Goal: Information Seeking & Learning: Learn about a topic

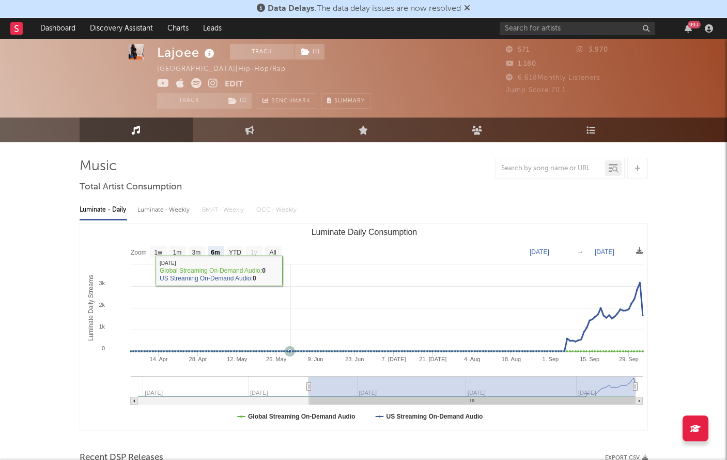
select select "6m"
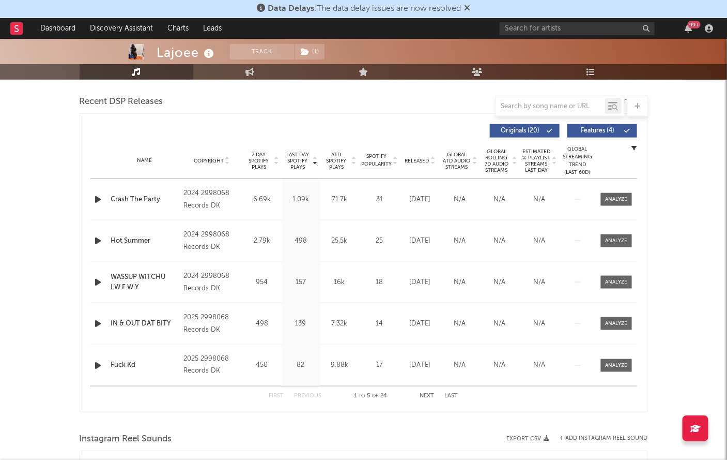
scroll to position [371, 0]
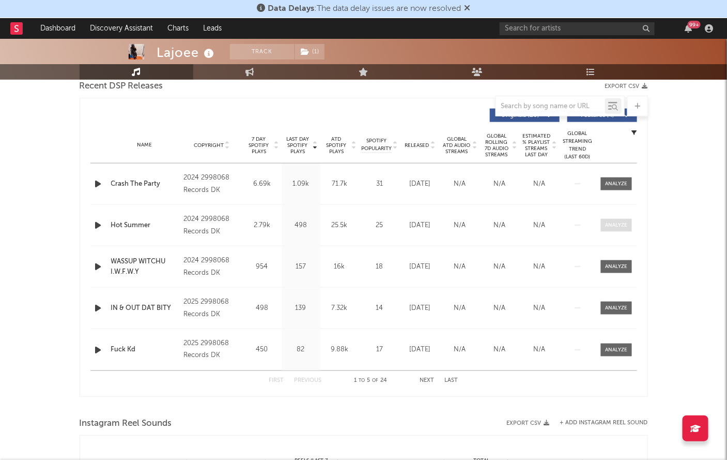
click at [629, 223] on span at bounding box center [616, 225] width 31 height 13
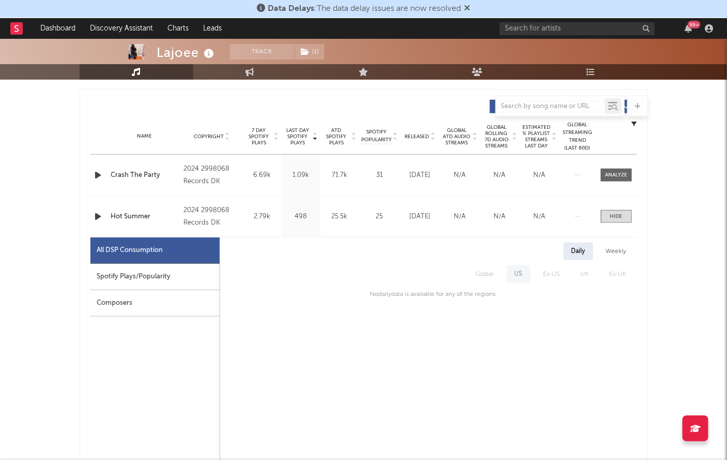
scroll to position [381, 0]
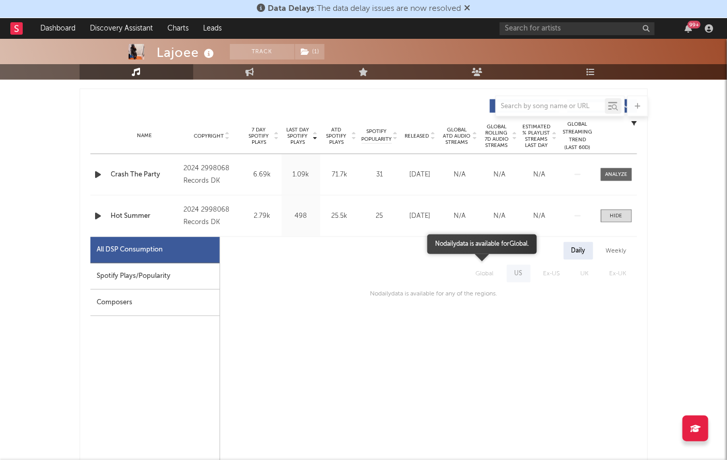
click at [489, 268] on span "Global" at bounding box center [485, 274] width 39 height 18
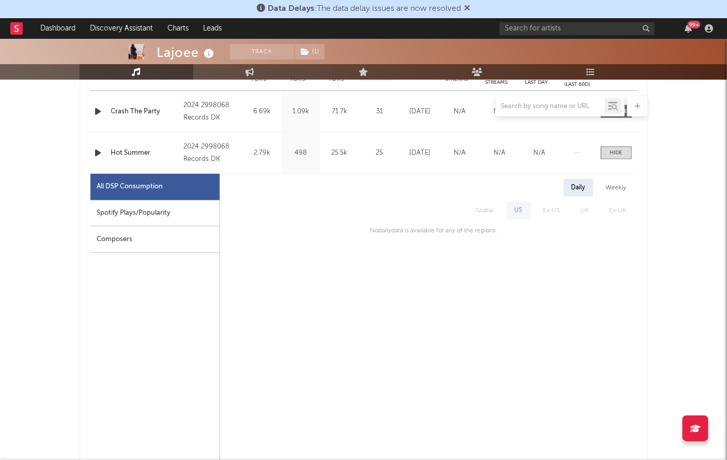
scroll to position [0, 0]
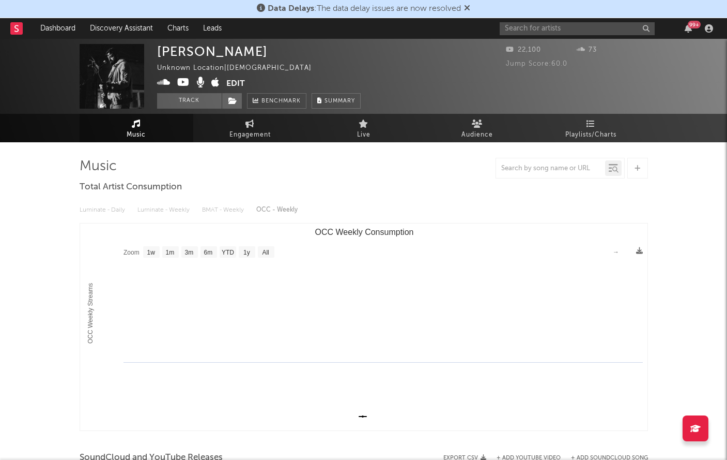
select select "1w"
click at [468, 6] on icon at bounding box center [467, 8] width 6 height 8
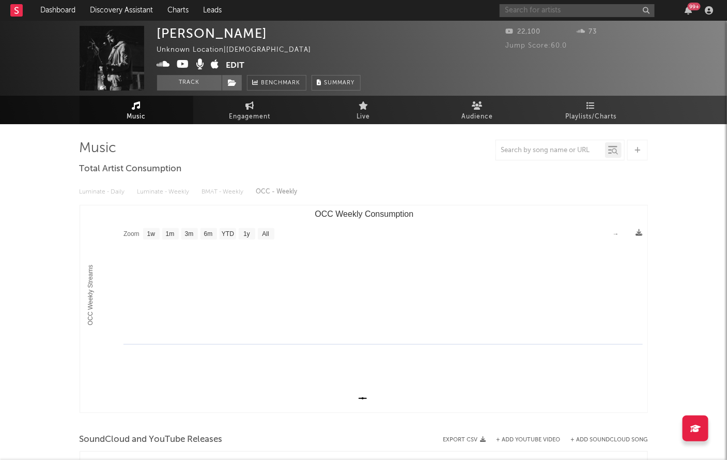
click at [526, 15] on input "text" at bounding box center [577, 10] width 155 height 13
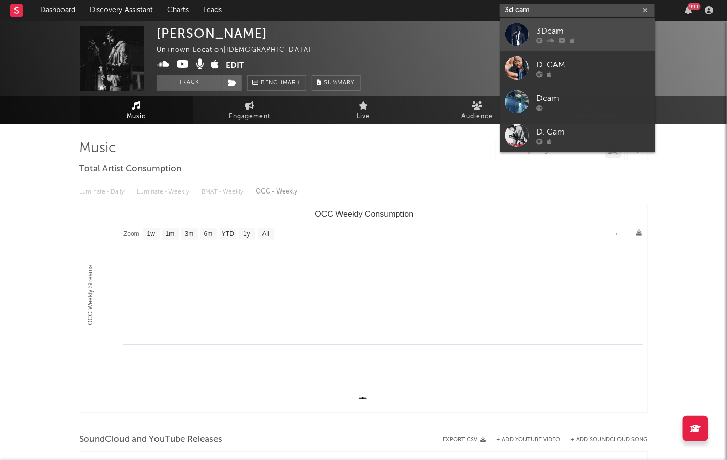
type input "3d cam"
click at [568, 22] on link "3Dcam" at bounding box center [577, 35] width 155 height 34
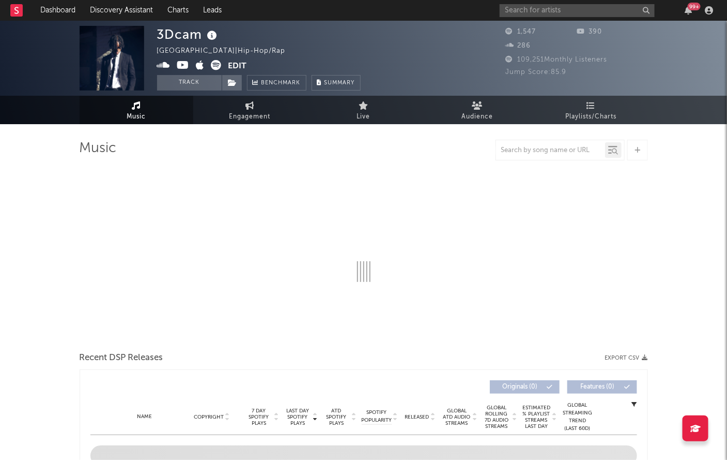
select select "6m"
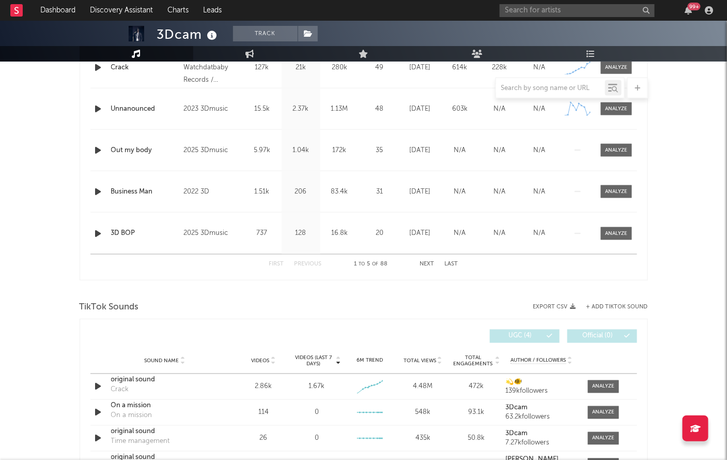
scroll to position [388, 0]
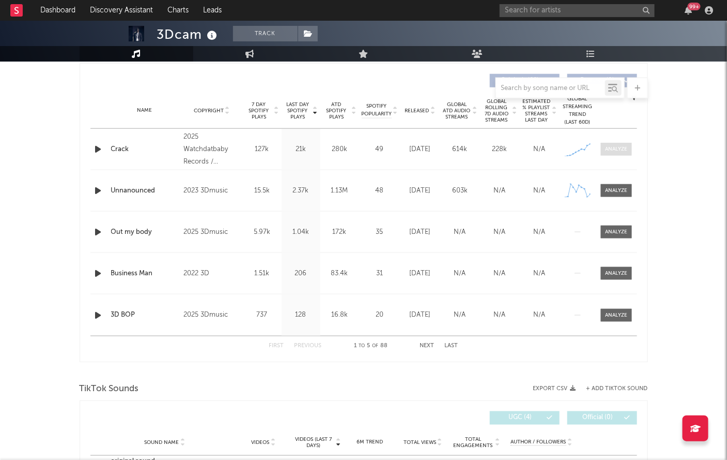
click at [619, 148] on div at bounding box center [616, 149] width 22 height 8
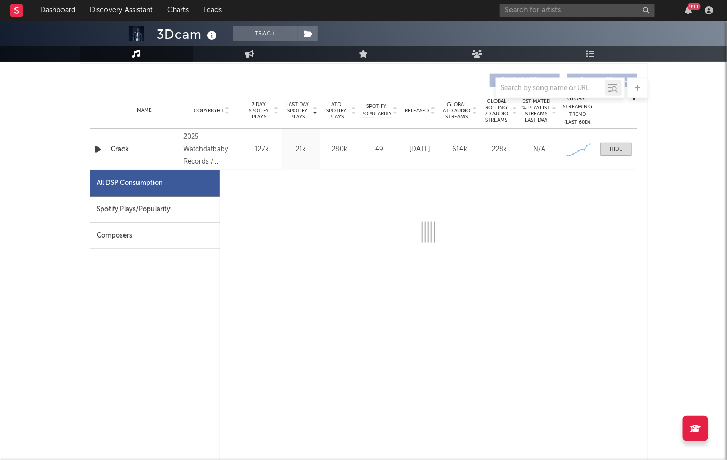
select select "1w"
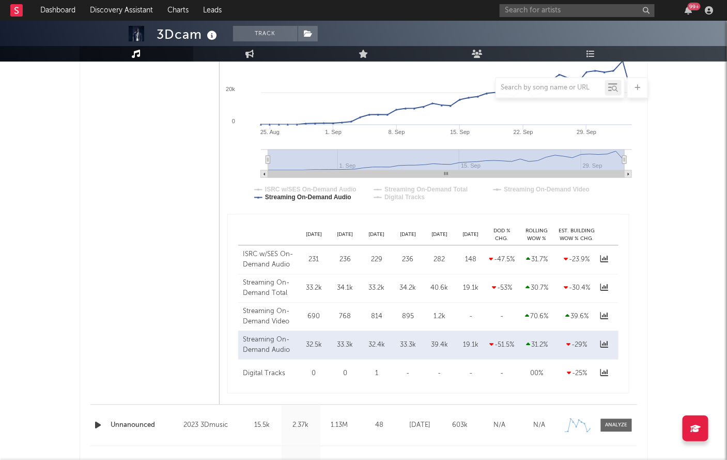
scroll to position [632, 0]
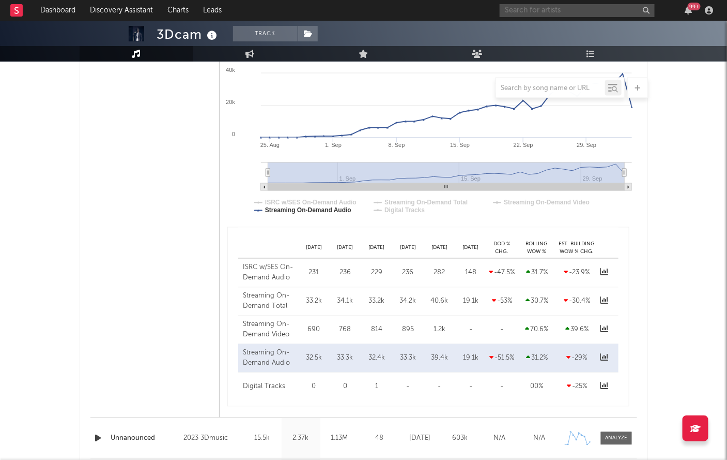
click at [534, 15] on input "text" at bounding box center [577, 10] width 155 height 13
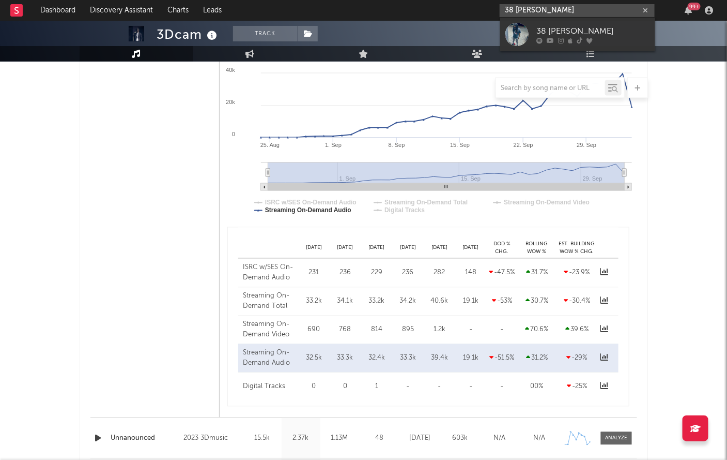
type input "38 [PERSON_NAME]"
click at [557, 27] on div "38 [PERSON_NAME]" at bounding box center [594, 31] width 114 height 12
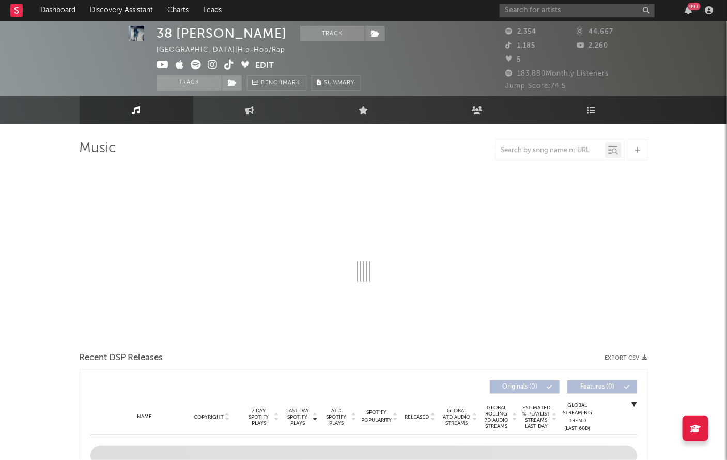
scroll to position [160, 0]
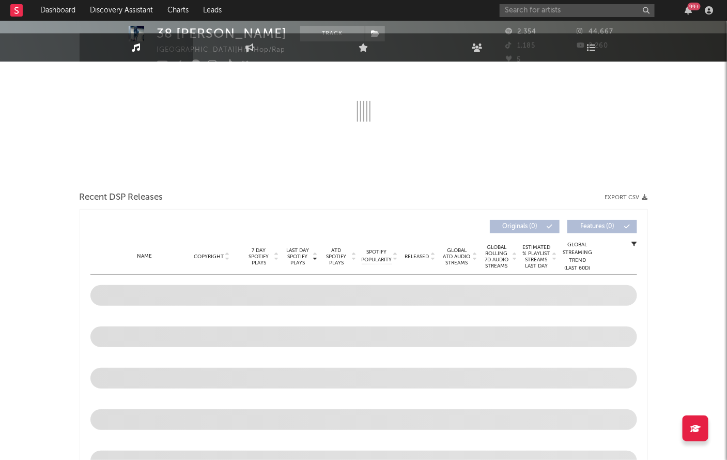
select select "6m"
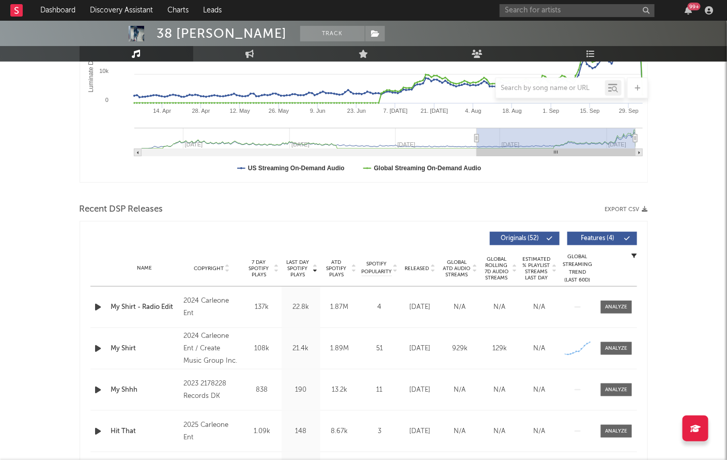
scroll to position [231, 0]
click at [613, 345] on div at bounding box center [616, 348] width 22 height 8
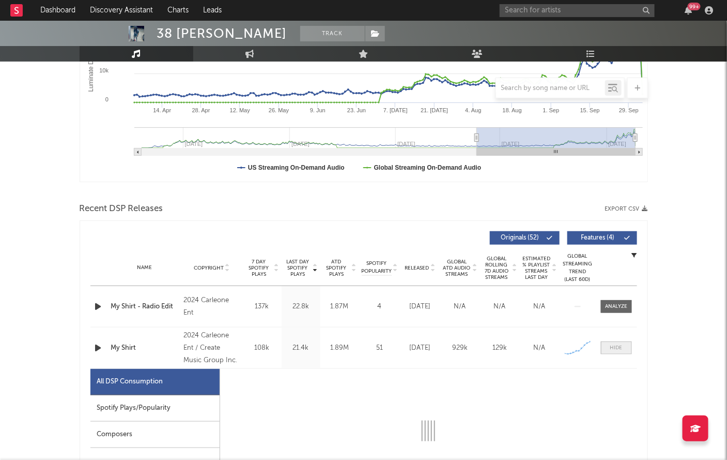
select select "6m"
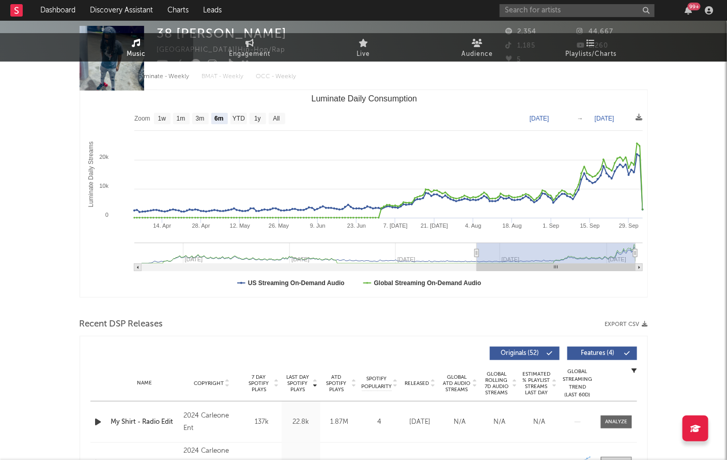
scroll to position [0, 0]
